Goal: Information Seeking & Learning: Learn about a topic

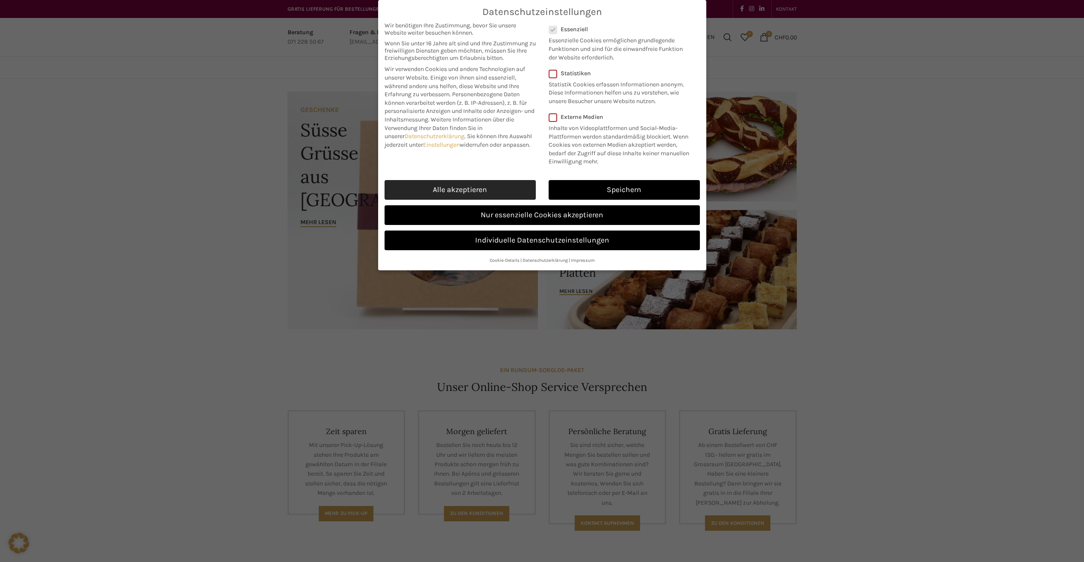
click at [469, 191] on link "Alle akzeptieren" at bounding box center [460, 190] width 151 height 20
checkbox input "true"
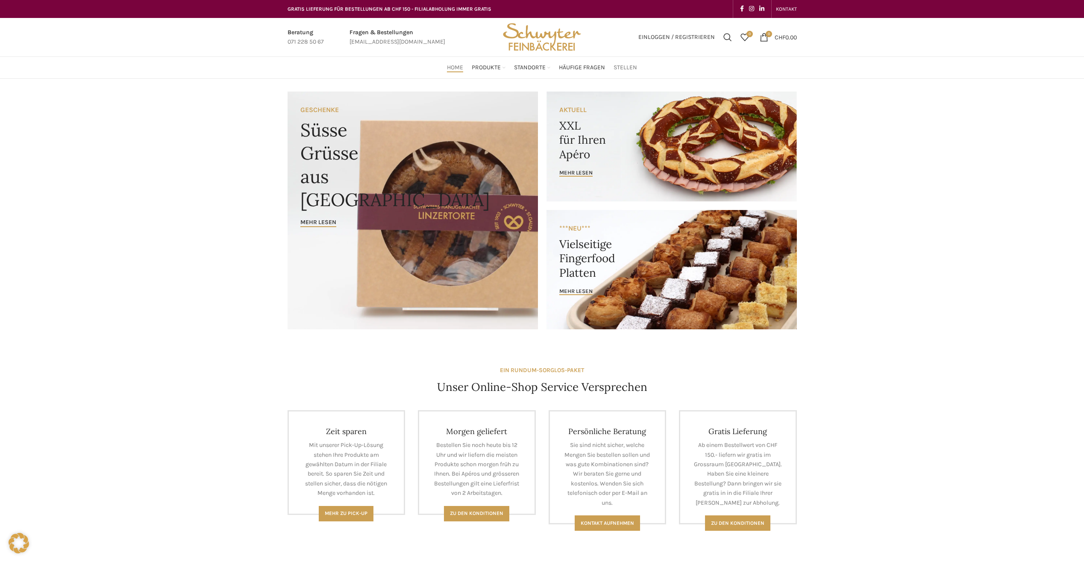
click at [627, 68] on span "Stellen" at bounding box center [626, 68] width 24 height 8
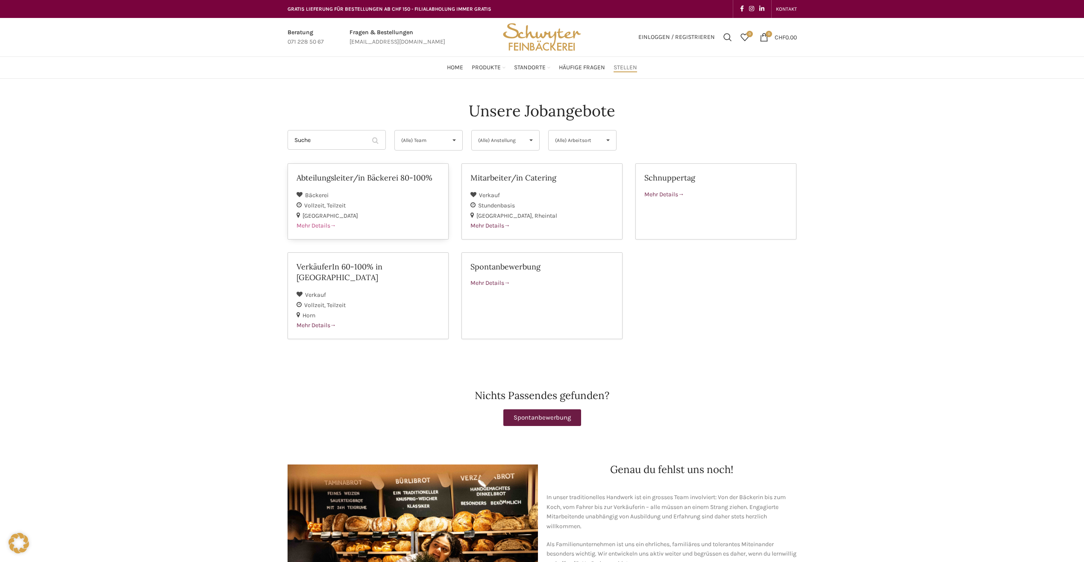
click at [318, 225] on span "Mehr Details" at bounding box center [317, 225] width 40 height 7
click at [504, 286] on span "Mehr Details" at bounding box center [491, 282] width 40 height 7
click at [492, 229] on div "Mehr Details" at bounding box center [542, 225] width 143 height 9
click at [666, 194] on span "Mehr Details" at bounding box center [665, 194] width 40 height 7
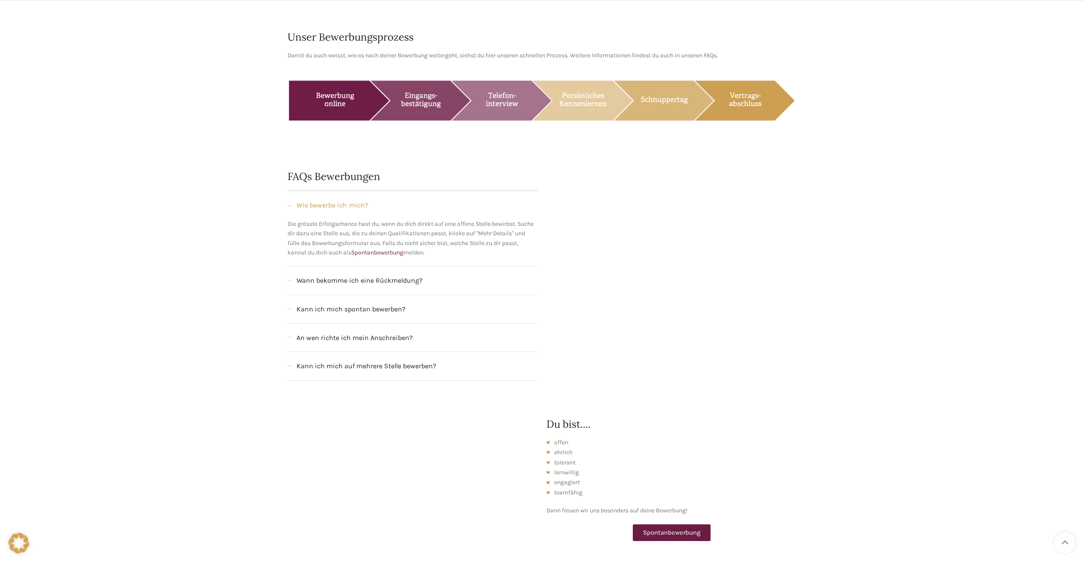
scroll to position [641, 0]
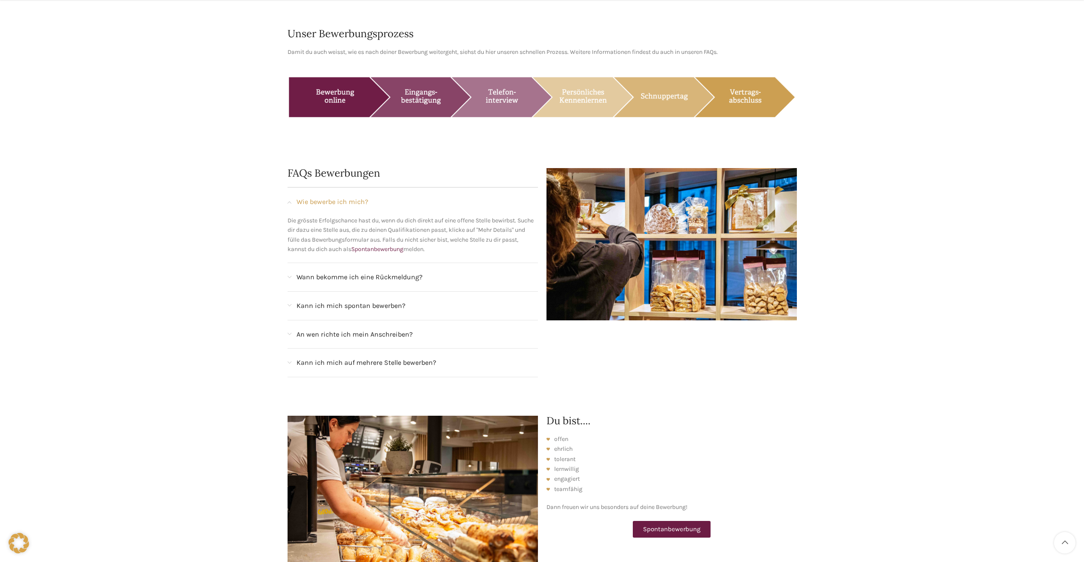
click at [356, 271] on span "Wann bekomme ich eine Rückmeldung?" at bounding box center [360, 276] width 126 height 11
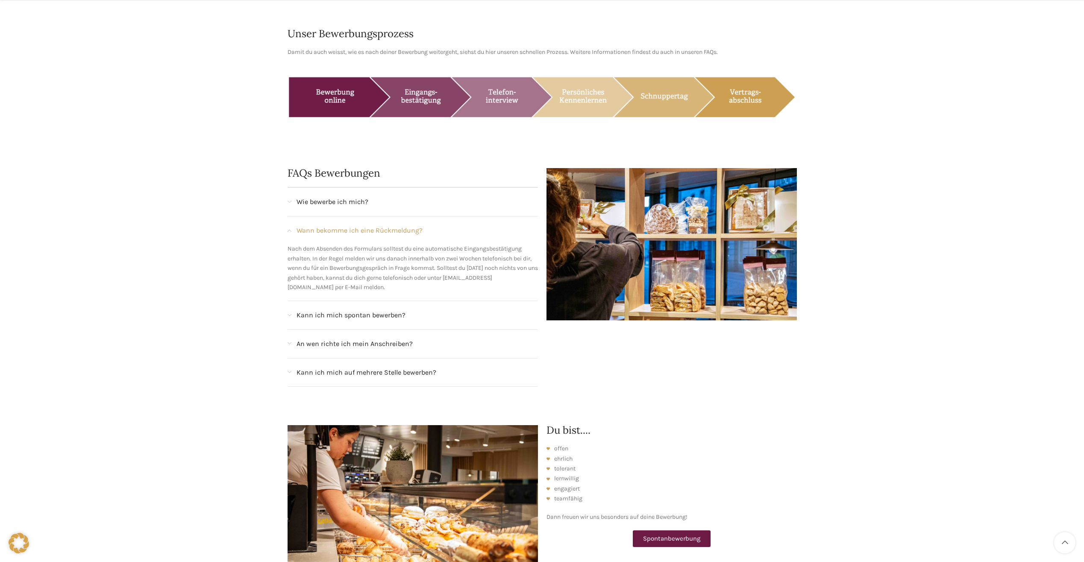
click at [350, 309] on span "Kann ich mich spontan bewerben?" at bounding box center [351, 314] width 109 height 11
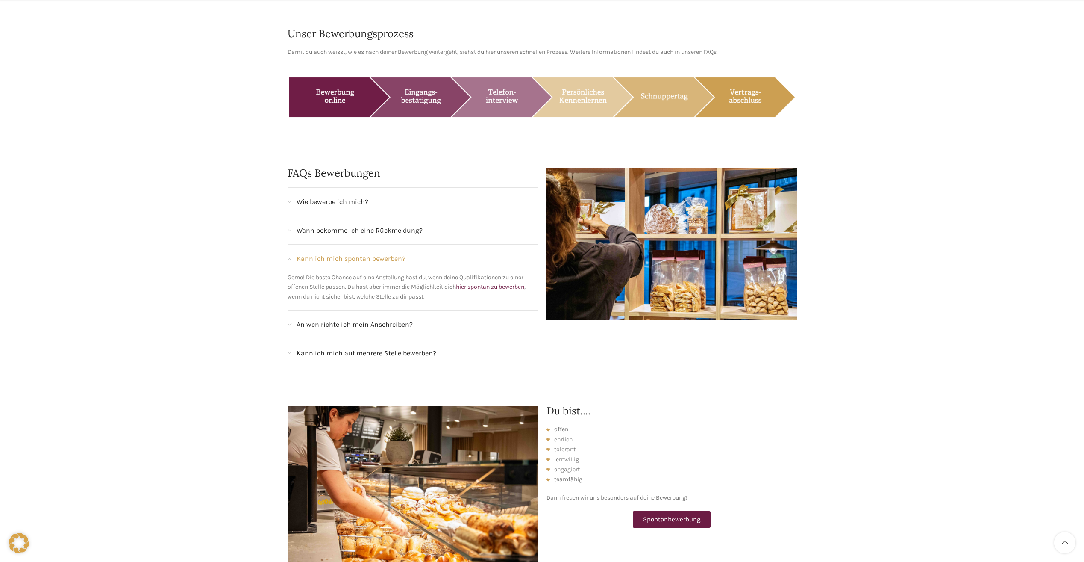
drag, startPoint x: 348, startPoint y: 309, endPoint x: 348, endPoint y: 316, distance: 6.4
click at [348, 319] on span "An wen richte ich mein Anschreiben?" at bounding box center [355, 324] width 116 height 11
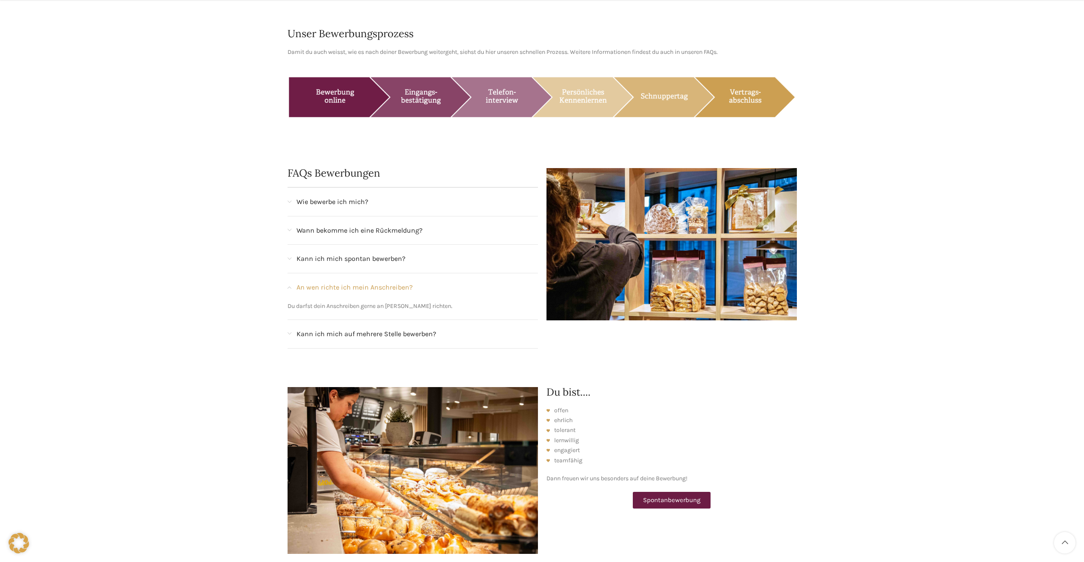
drag, startPoint x: 403, startPoint y: 295, endPoint x: 453, endPoint y: 299, distance: 50.2
click at [453, 301] on p "Du darfst dein Anschreiben gerne an Frau Madeleine Hilfiker richten." at bounding box center [413, 305] width 250 height 9
copy p "Madeleine Hilfiker"
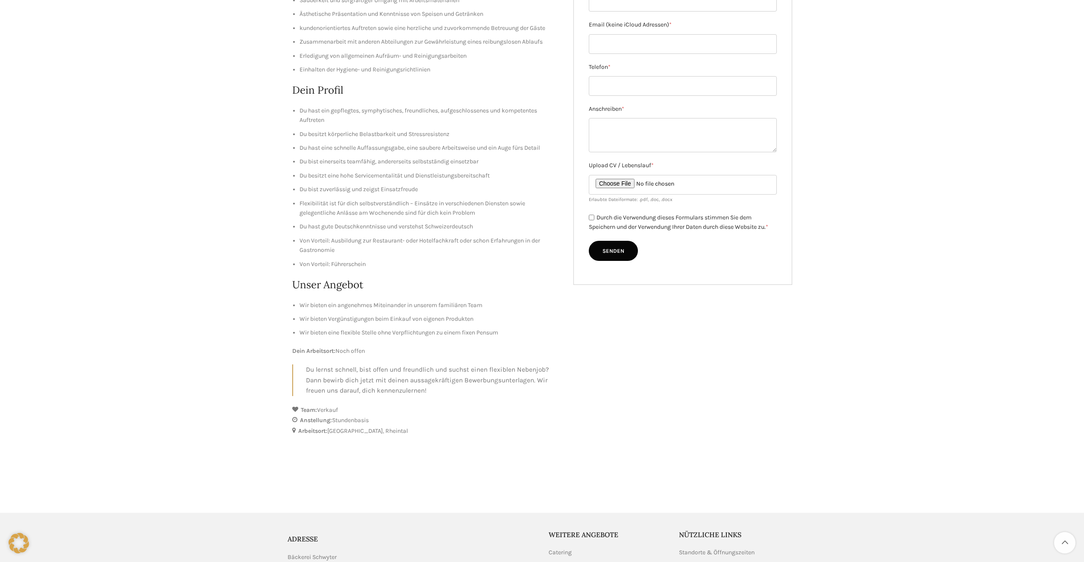
scroll to position [214, 0]
